Goal: Navigation & Orientation: Find specific page/section

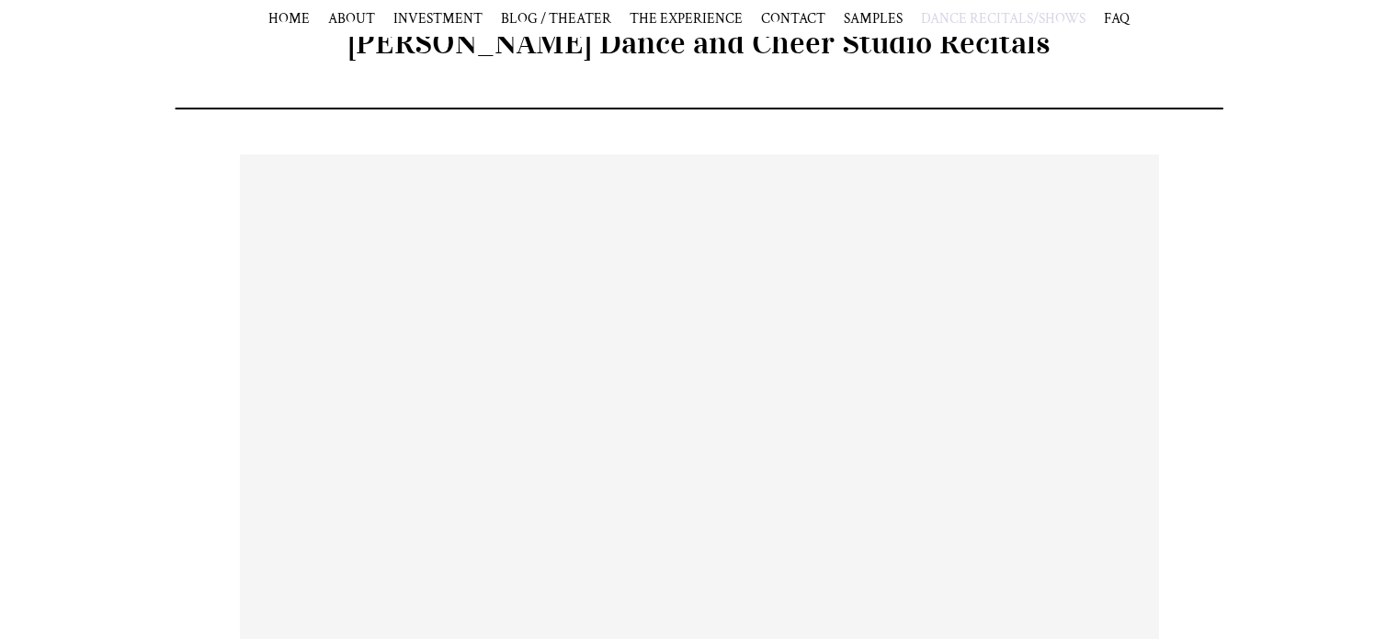
scroll to position [448, 0]
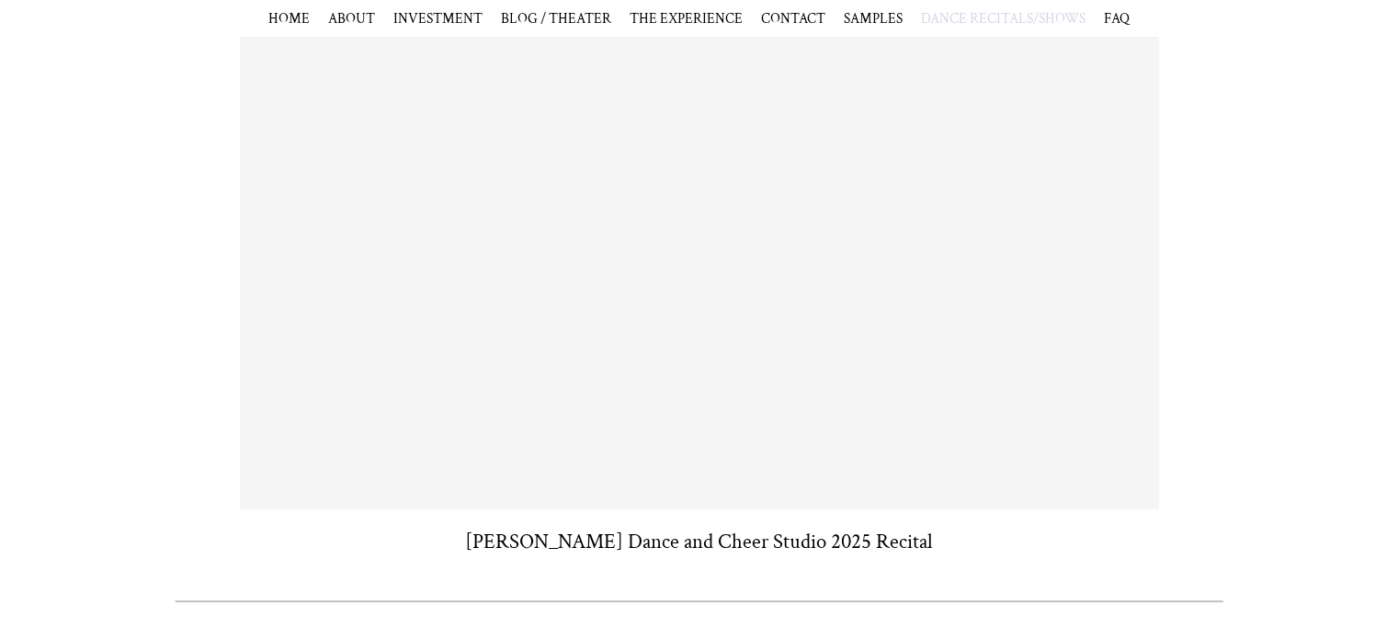
click at [143, 374] on div "[PERSON_NAME] Dance and Cheer Studio 2025 Recital" at bounding box center [699, 273] width 1398 height 563
click at [1248, 277] on div "[PERSON_NAME] Dance and Cheer Studio 2025 Recital" at bounding box center [699, 273] width 1398 height 563
click at [181, 519] on div "[PERSON_NAME] Dance and Cheer Studio 2025 Recital" at bounding box center [699, 273] width 1398 height 563
click at [1031, 549] on div "[PERSON_NAME] Dance and Cheer Studio 2025 Recital" at bounding box center [699, 541] width 882 height 28
click at [332, 28] on nav "HOME ABOUT INVESTMENT BLOG / THEATER THE EXPERIENCE CONTACT SAMPLES VIDEO PHOTO…" at bounding box center [699, 18] width 1398 height 37
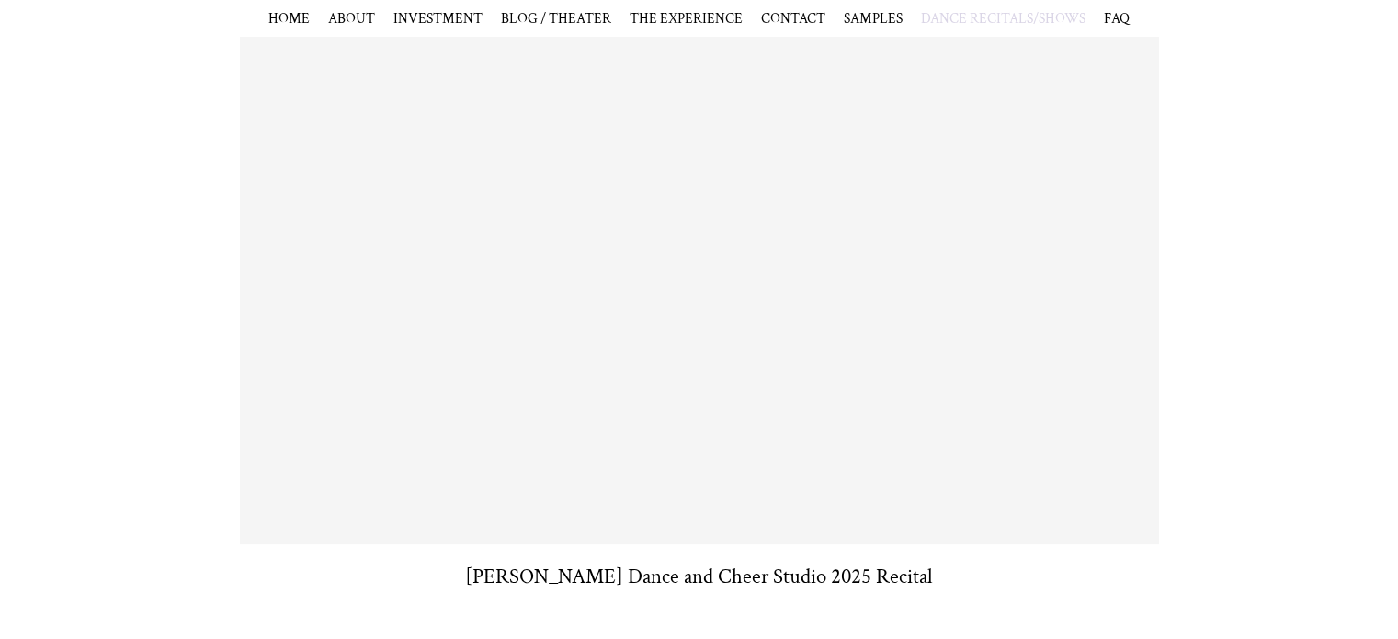
scroll to position [411, 0]
